Goal: Information Seeking & Learning: Learn about a topic

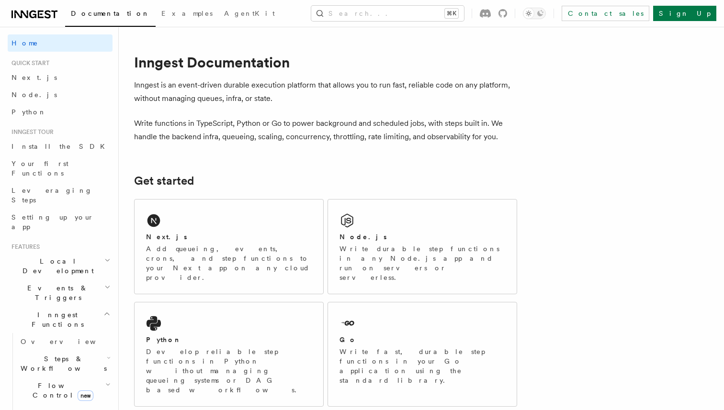
click at [67, 408] on span "Errors & Retries" at bounding box center [60, 417] width 87 height 19
click at [229, 245] on p "Add queueing, events, crons, and step functions to your Next app on any cloud p…" at bounding box center [229, 263] width 166 height 38
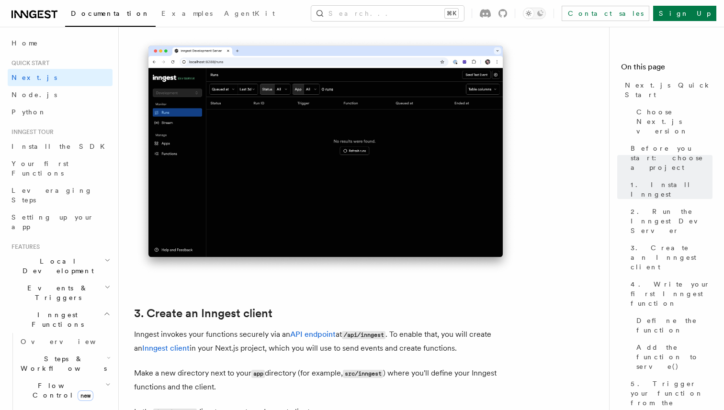
scroll to position [863, 0]
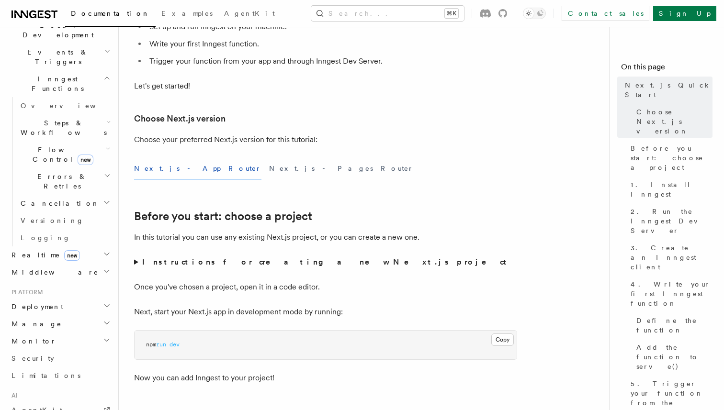
scroll to position [243, 0]
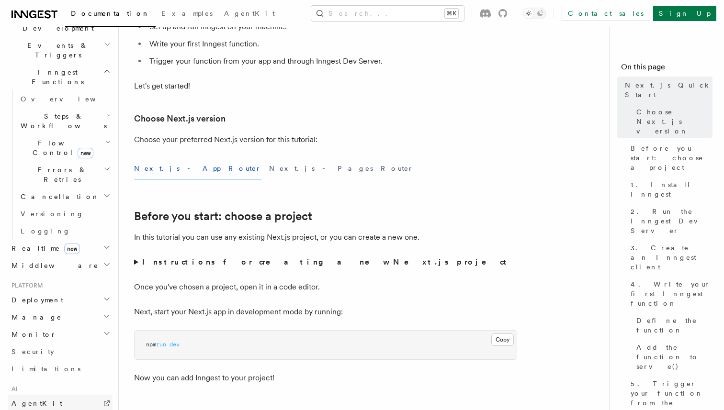
click at [26, 400] on span "AgentKit" at bounding box center [36, 404] width 51 height 8
